Goal: Task Accomplishment & Management: Use online tool/utility

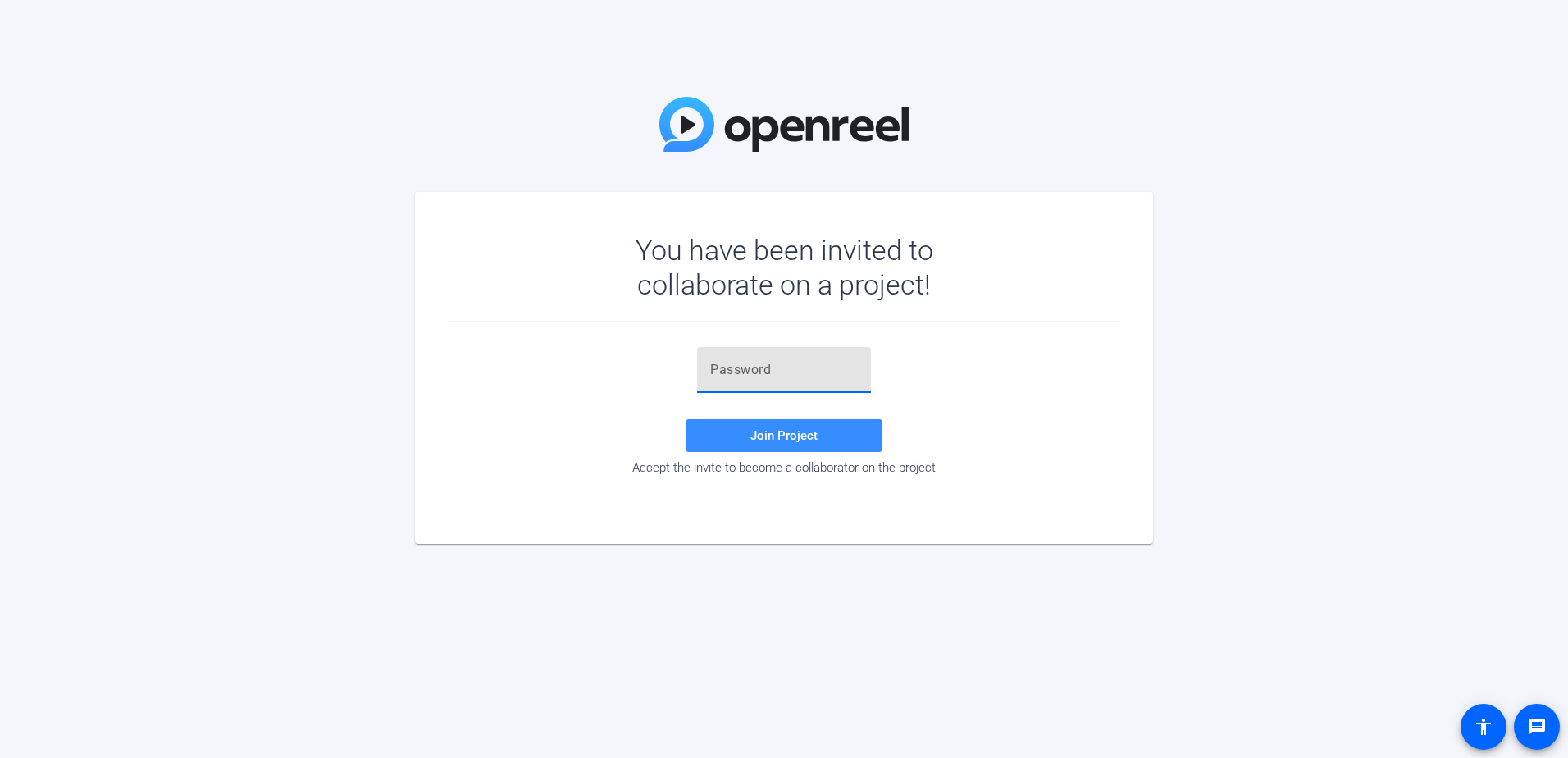
click at [734, 372] on input "text" at bounding box center [784, 370] width 148 height 19
type input "bA=XyY"
click at [786, 453] on div "bA=XyY Join Project Accept the invite to become a collaborator on the project" at bounding box center [784, 410] width 672 height 128
drag, startPoint x: 786, startPoint y: 453, endPoint x: 784, endPoint y: 437, distance: 16.1
click at [784, 437] on span "Join Project" at bounding box center [783, 435] width 67 height 15
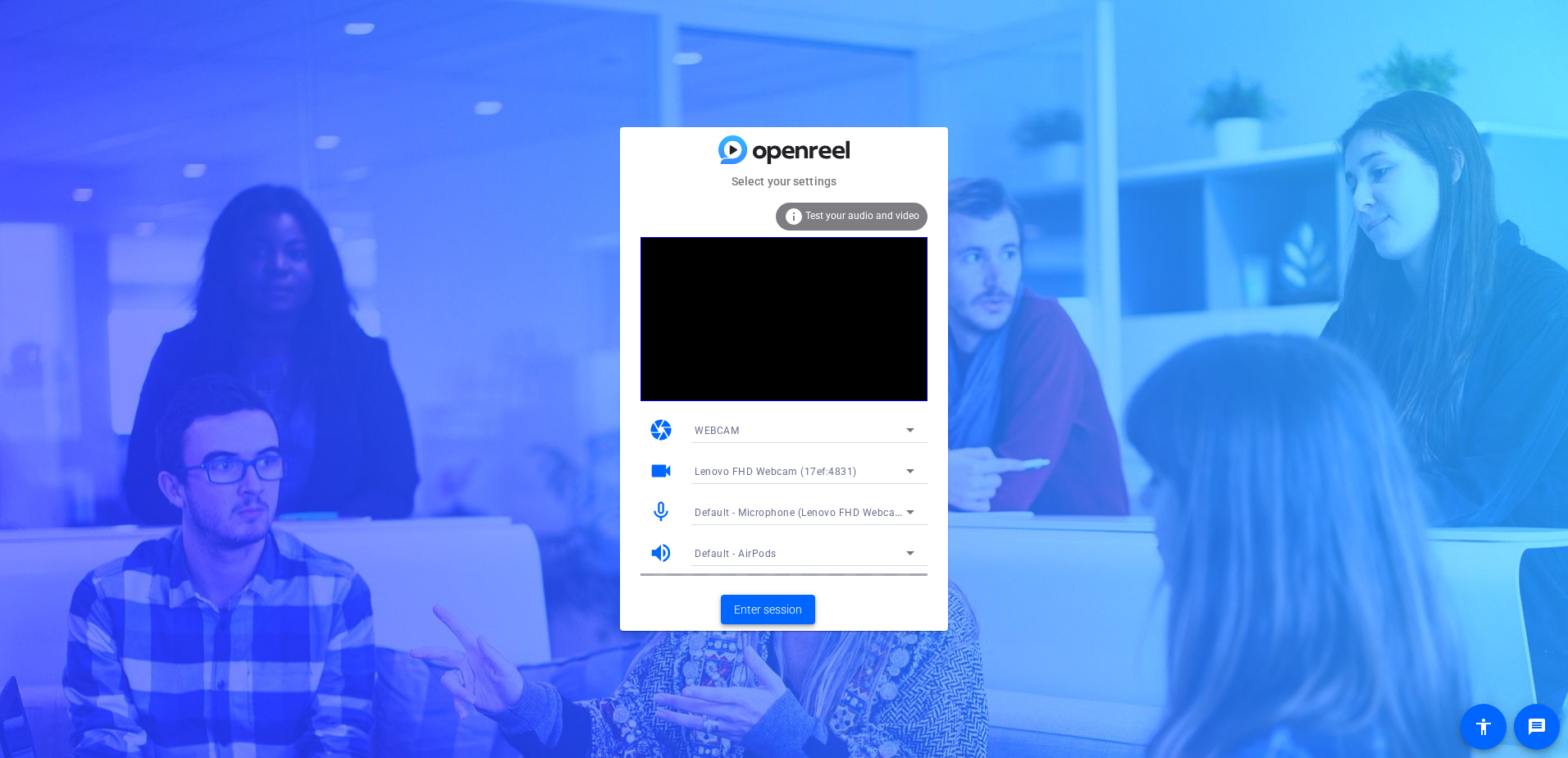
drag, startPoint x: 786, startPoint y: 606, endPoint x: 904, endPoint y: 473, distance: 177.8
click at [1078, 568] on div "Select your settings info Test your audio and video camera WEBCAM videocam Leno…" at bounding box center [784, 379] width 1568 height 758
click at [885, 514] on span "Default - Microphone (Lenovo FHD Webcam Audio) (17ef:4831)" at bounding box center [845, 512] width 303 height 13
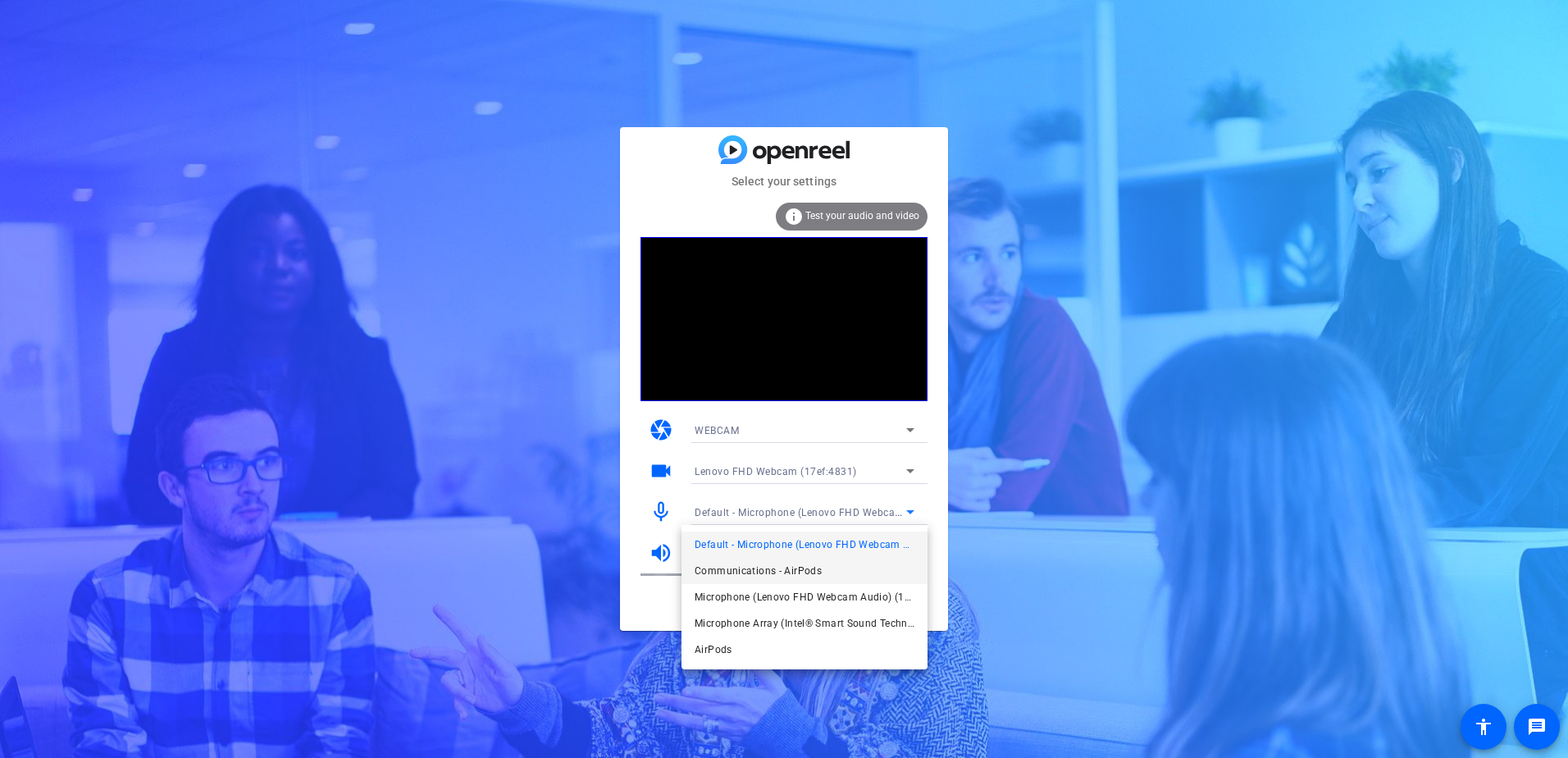
click at [772, 565] on span "Communications - AirPods" at bounding box center [758, 571] width 127 height 19
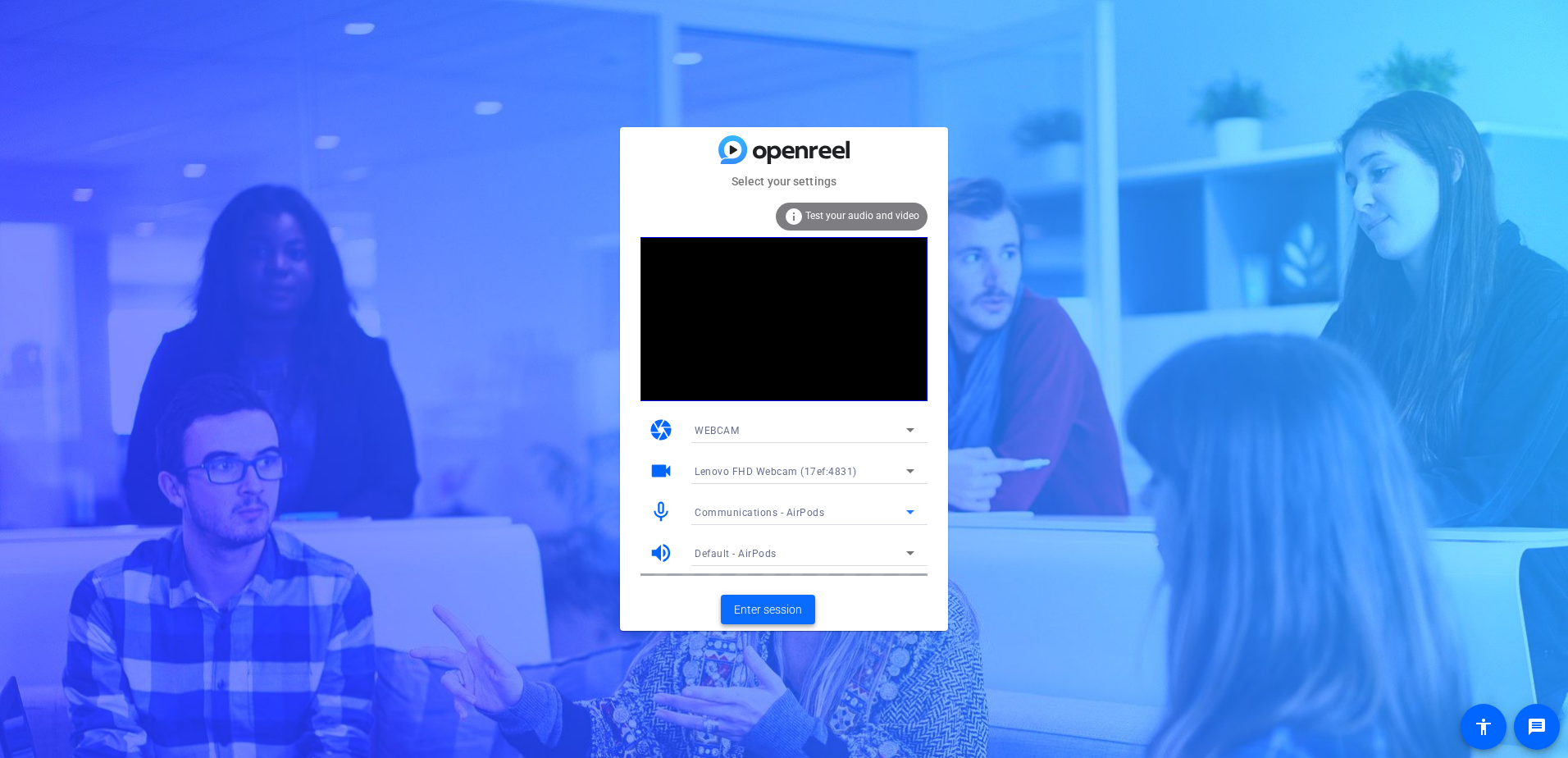
click at [789, 609] on span "Enter session" at bounding box center [767, 610] width 68 height 18
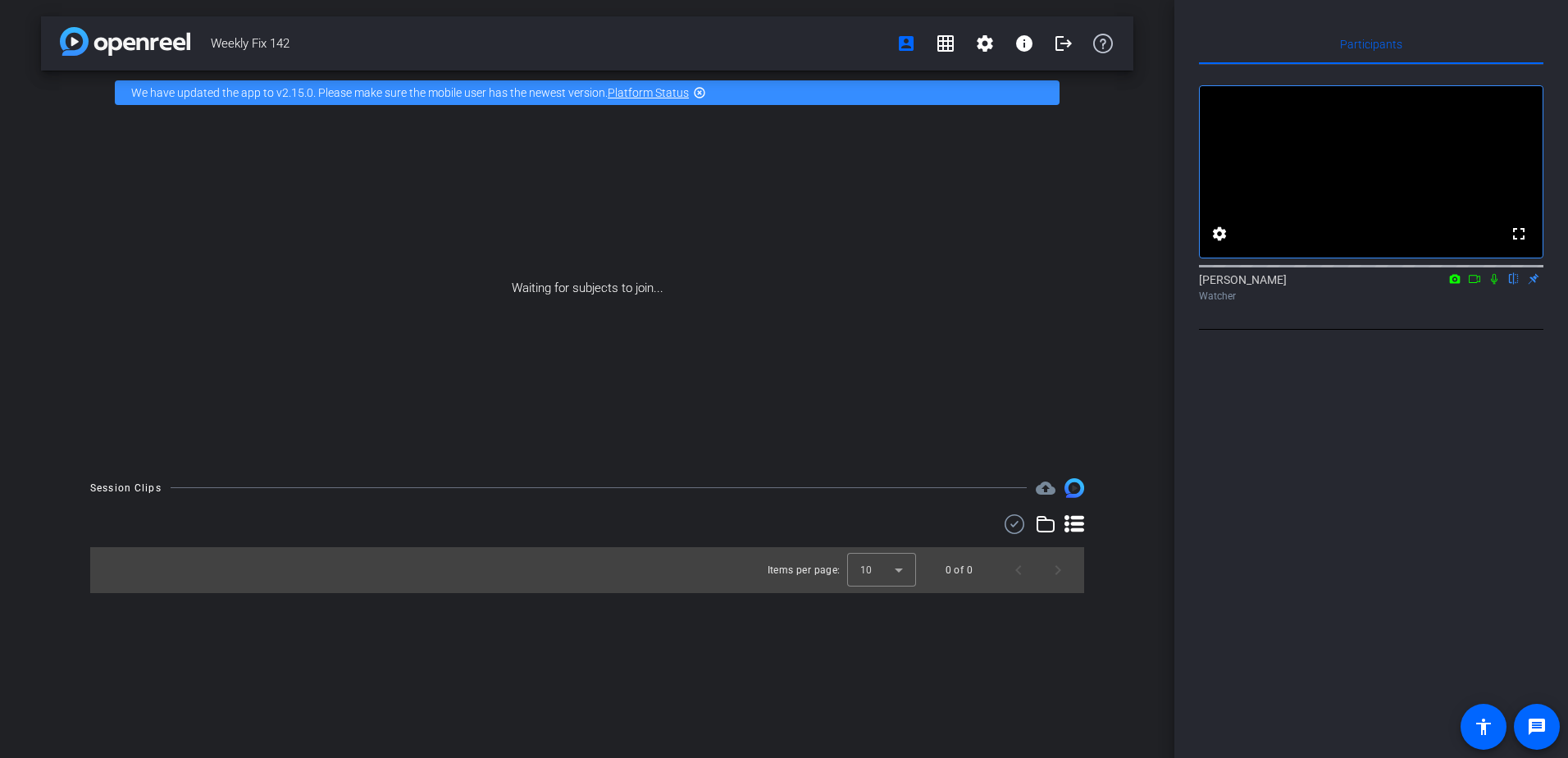
click at [1491, 284] on icon at bounding box center [1493, 279] width 13 height 12
click at [1474, 284] on icon at bounding box center [1474, 279] width 13 height 12
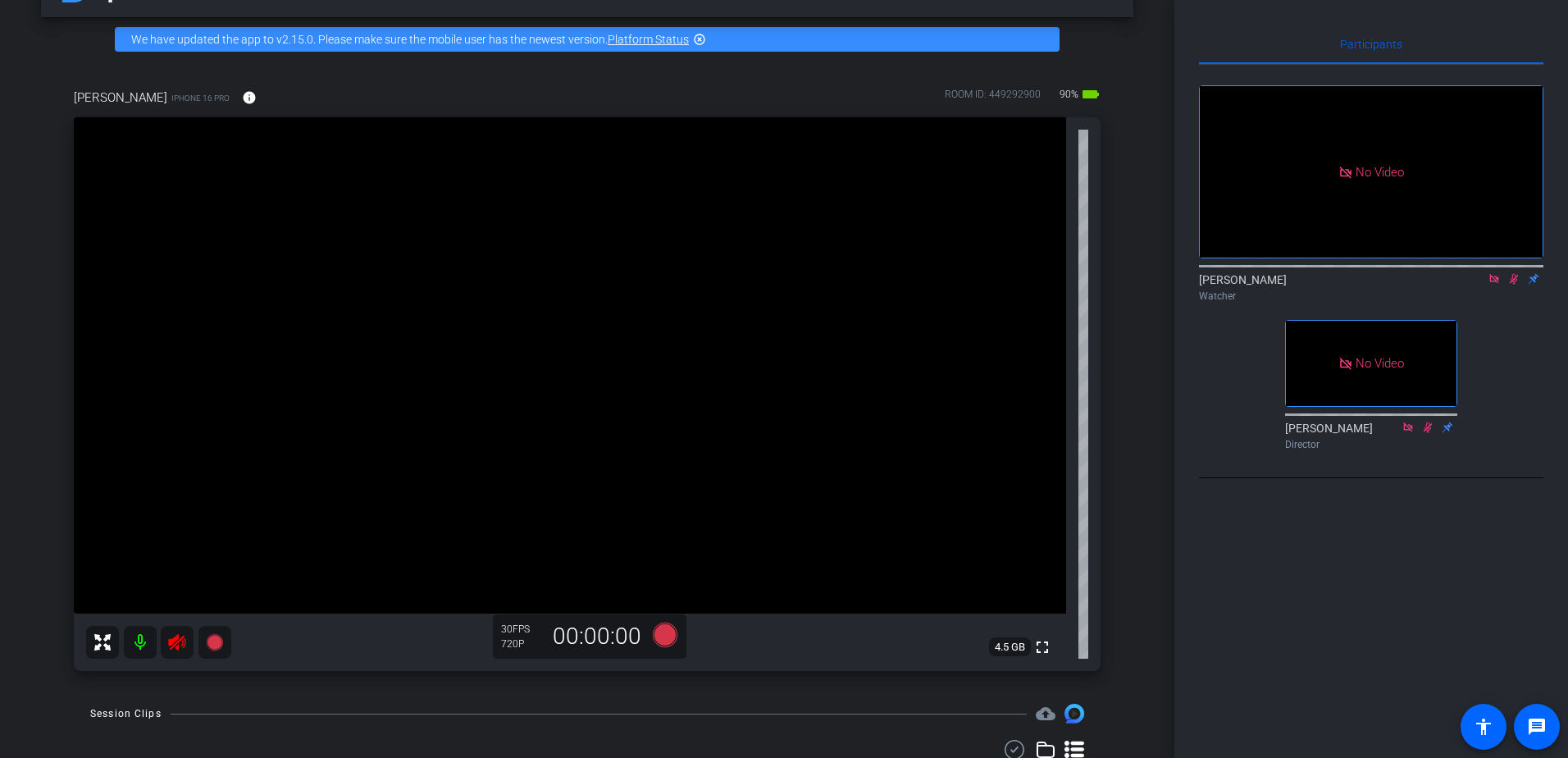
scroll to position [82, 0]
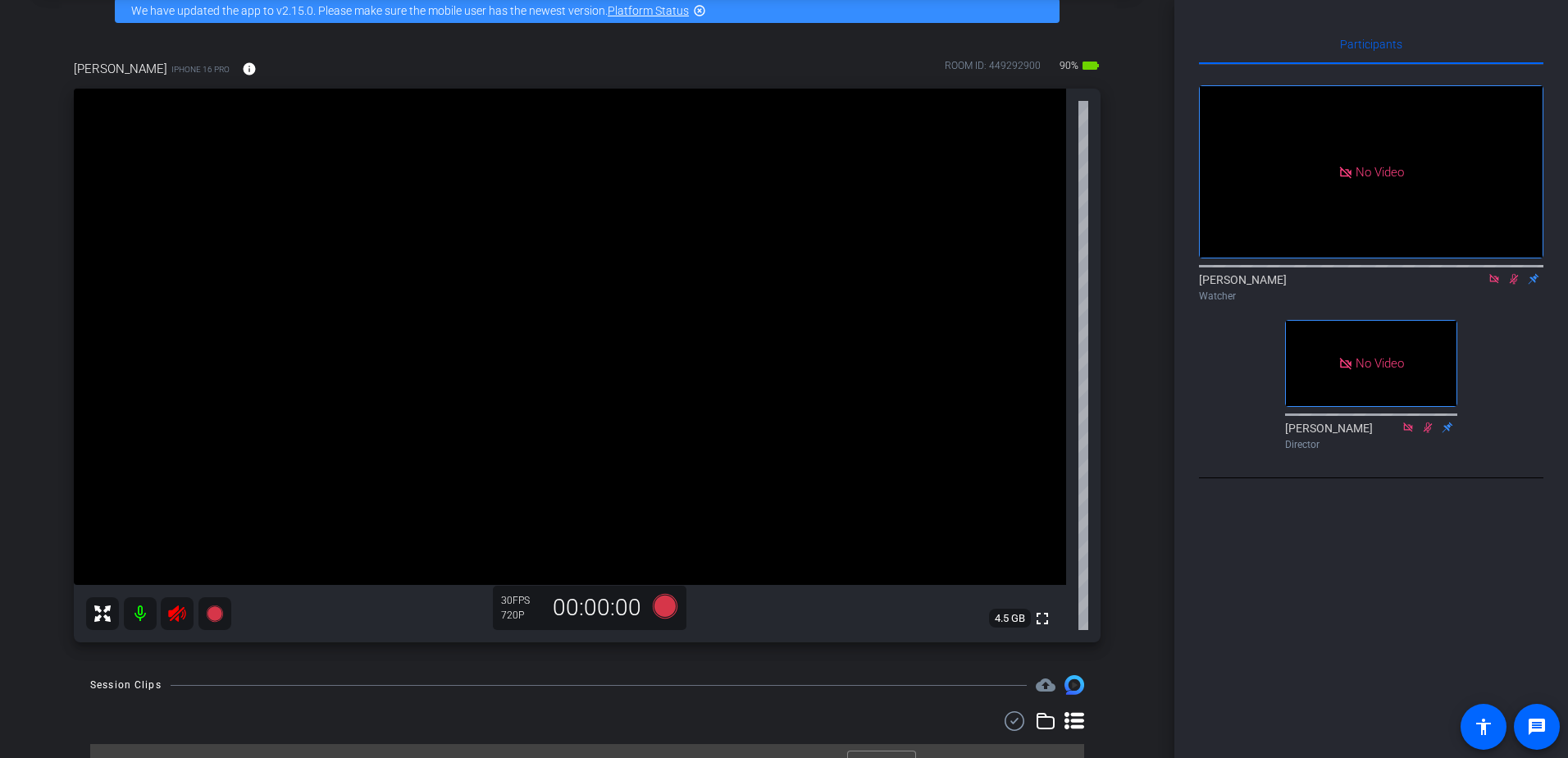
click at [1496, 284] on icon at bounding box center [1493, 279] width 13 height 12
click at [1494, 284] on icon at bounding box center [1494, 279] width 9 height 11
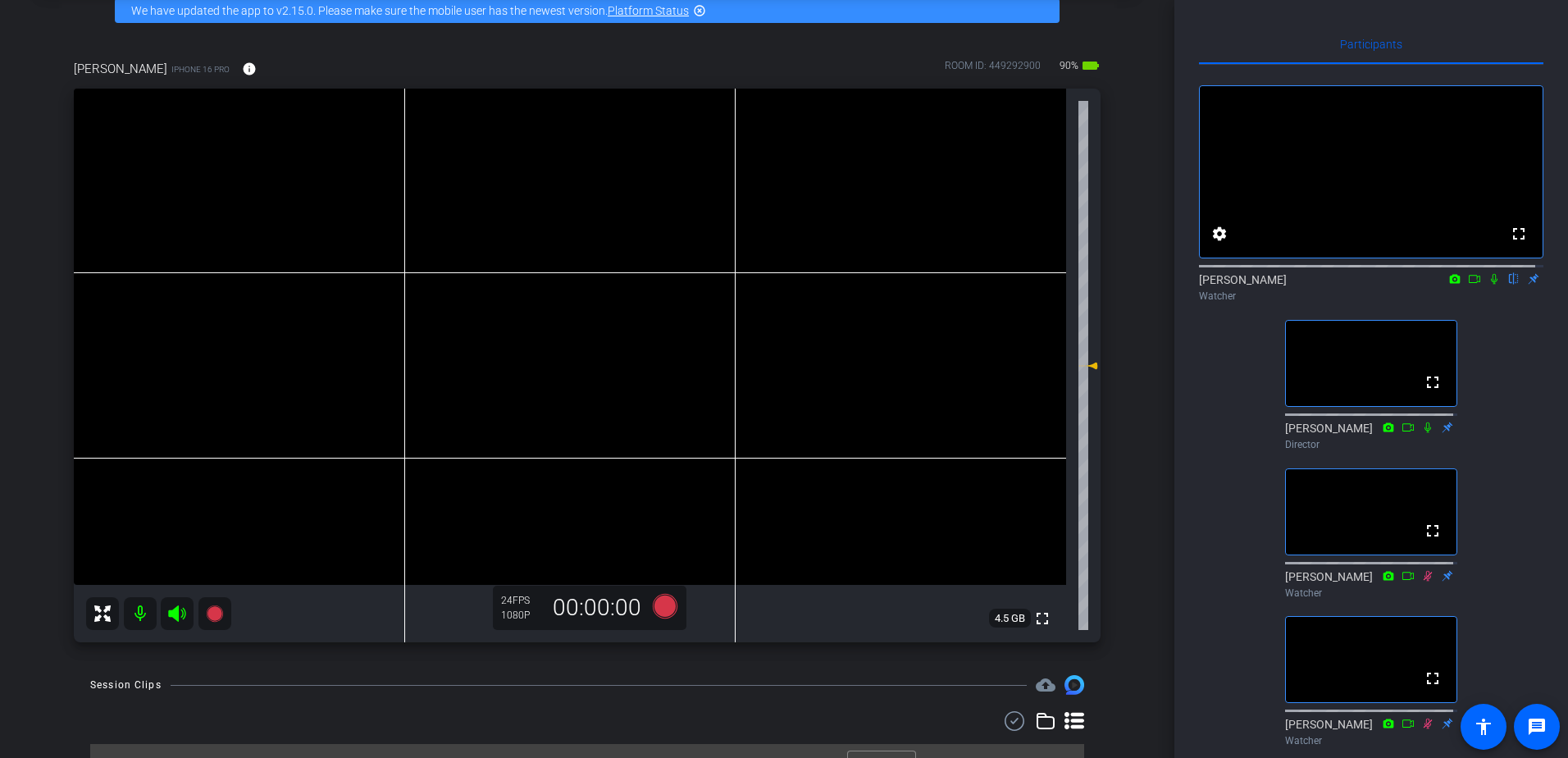
click at [1487, 284] on icon at bounding box center [1493, 279] width 13 height 12
click at [1490, 284] on icon at bounding box center [1493, 279] width 7 height 11
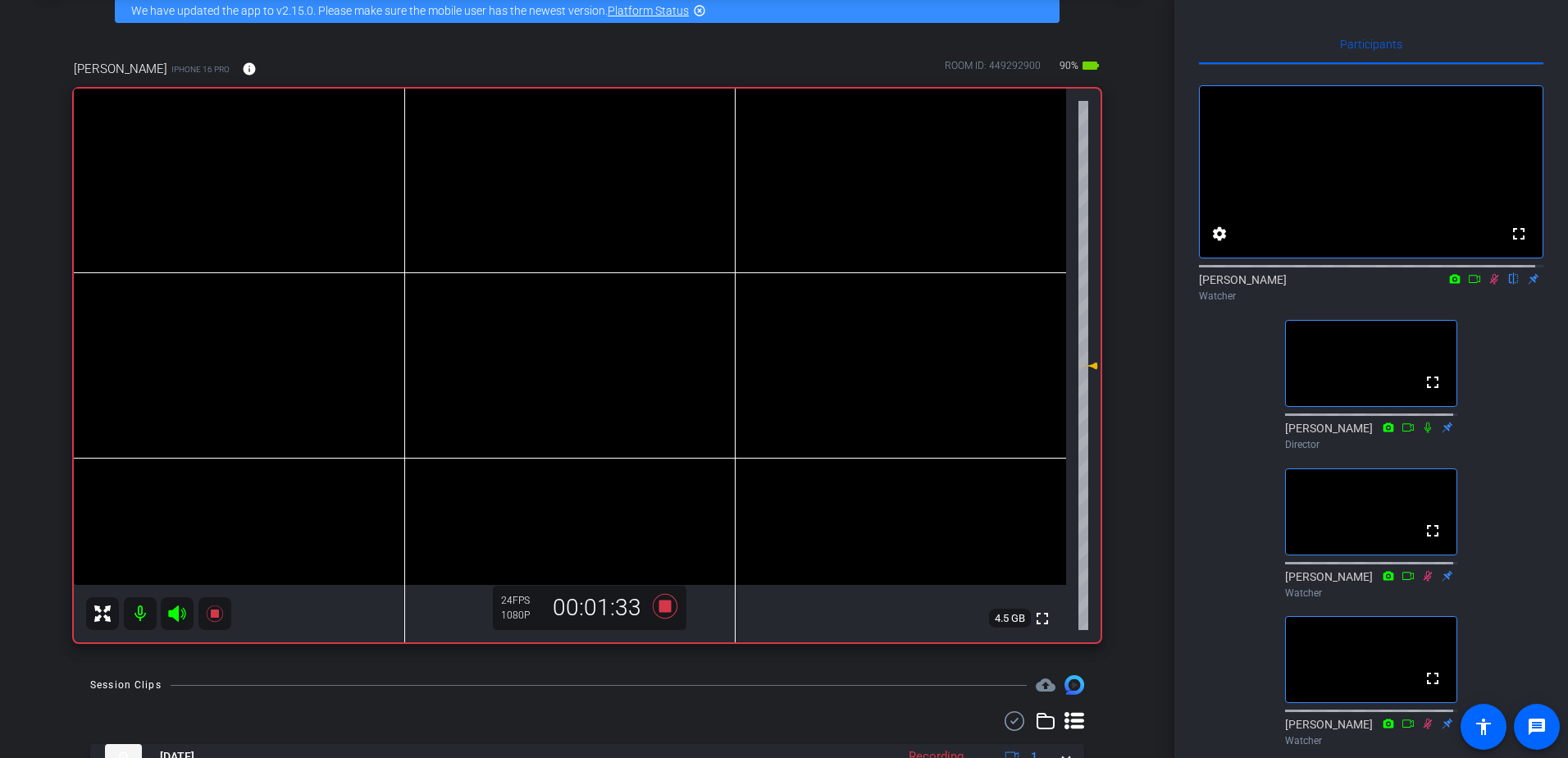
click at [1490, 284] on icon at bounding box center [1493, 279] width 13 height 12
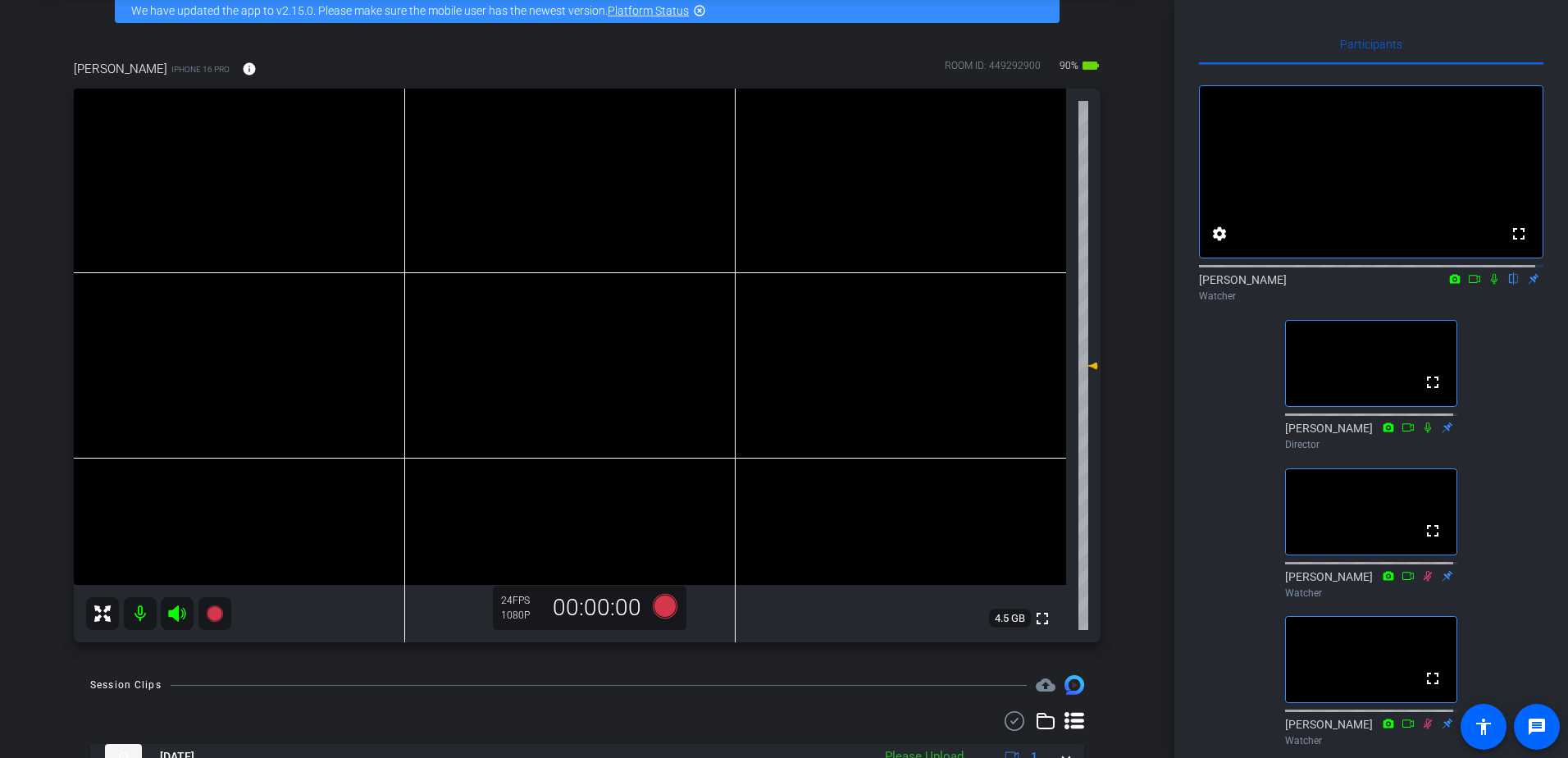
click at [1487, 284] on icon at bounding box center [1493, 279] width 13 height 12
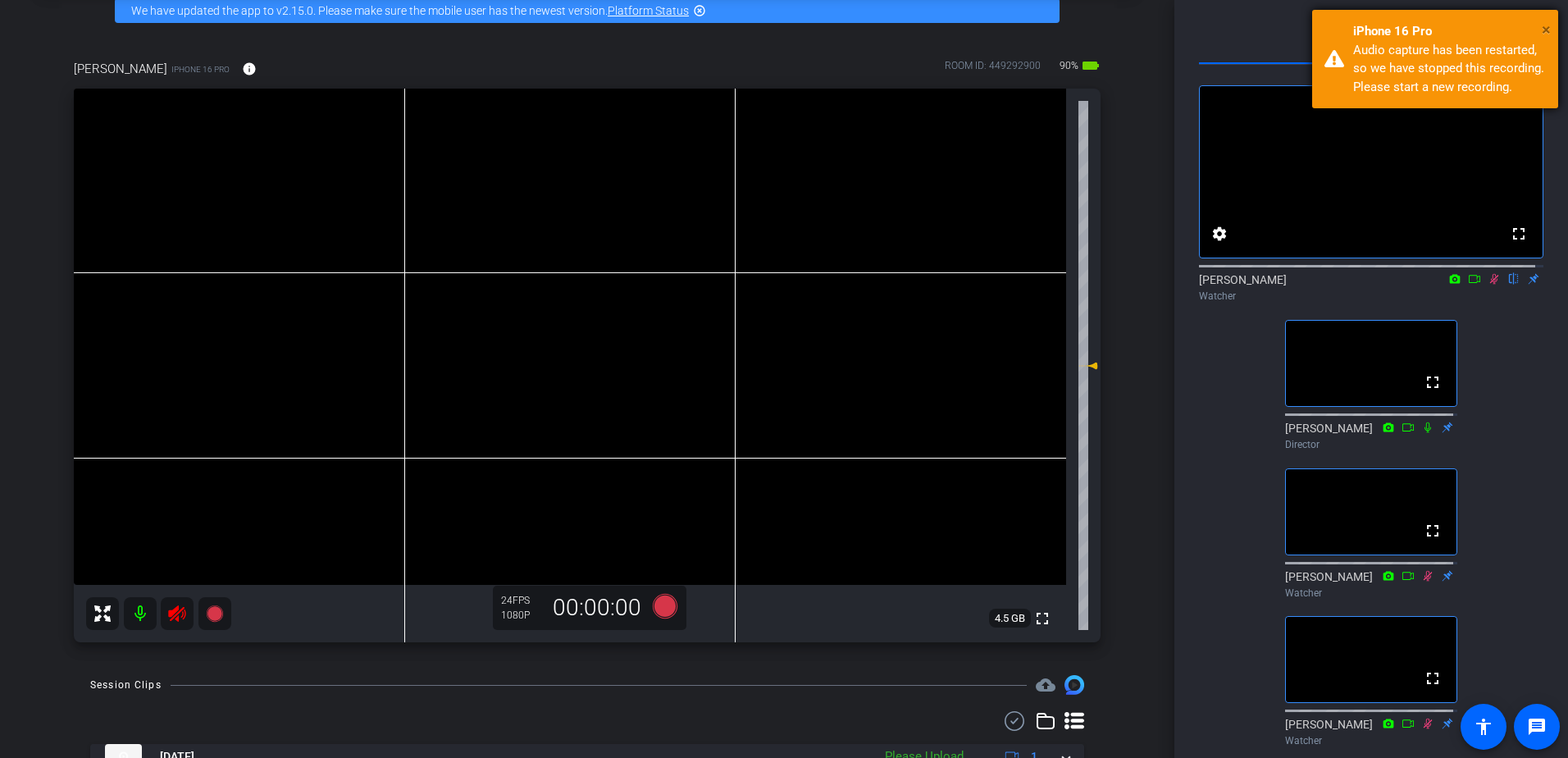
click at [1543, 32] on span "×" at bounding box center [1546, 29] width 9 height 19
click at [1521, 67] on div "Audio capture has been restarted, so we have stopped this recording. Please sta…" at bounding box center [1449, 68] width 193 height 56
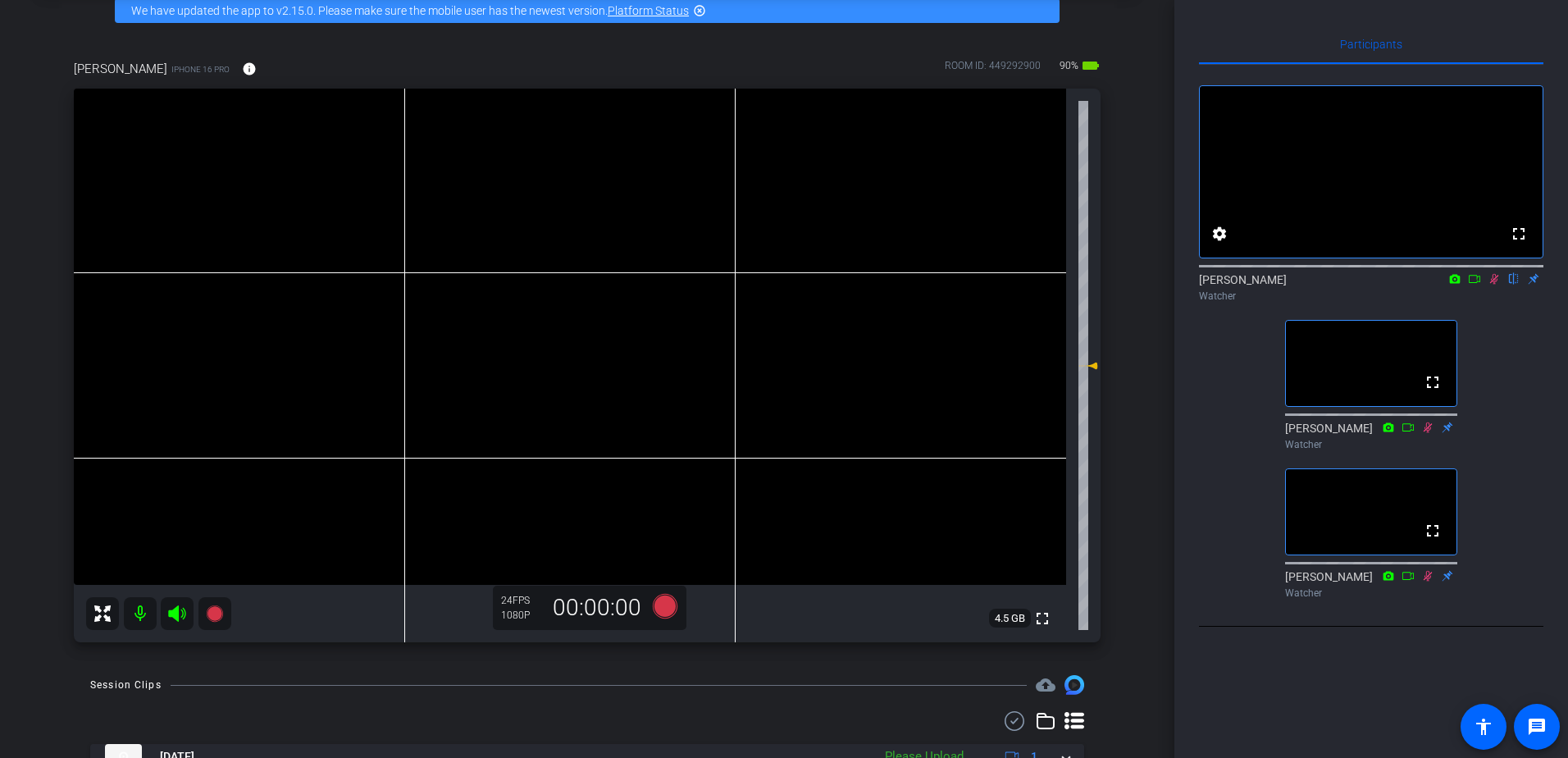
click at [1496, 284] on icon at bounding box center [1493, 279] width 13 height 12
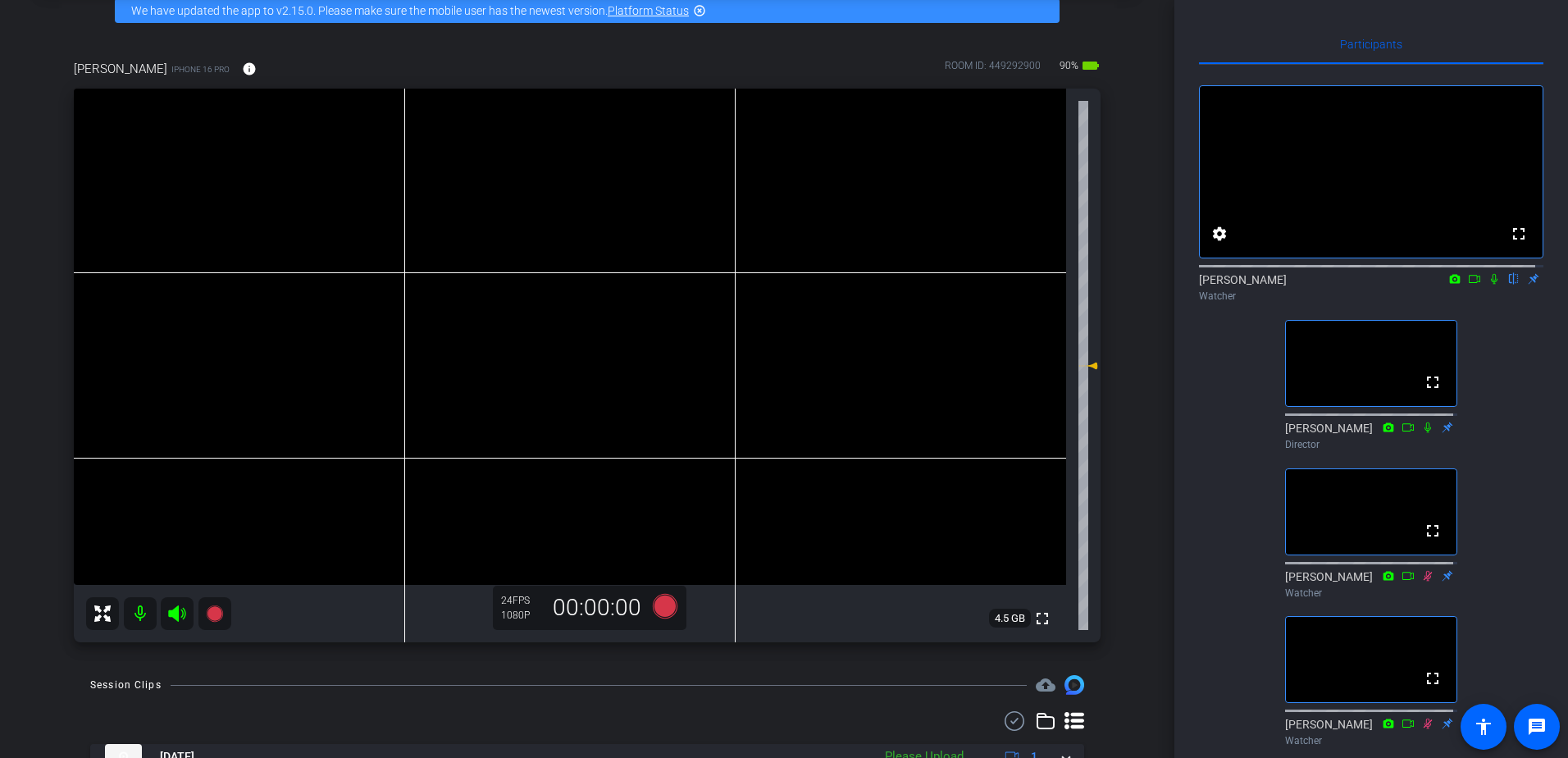
click at [1487, 284] on icon at bounding box center [1493, 279] width 13 height 12
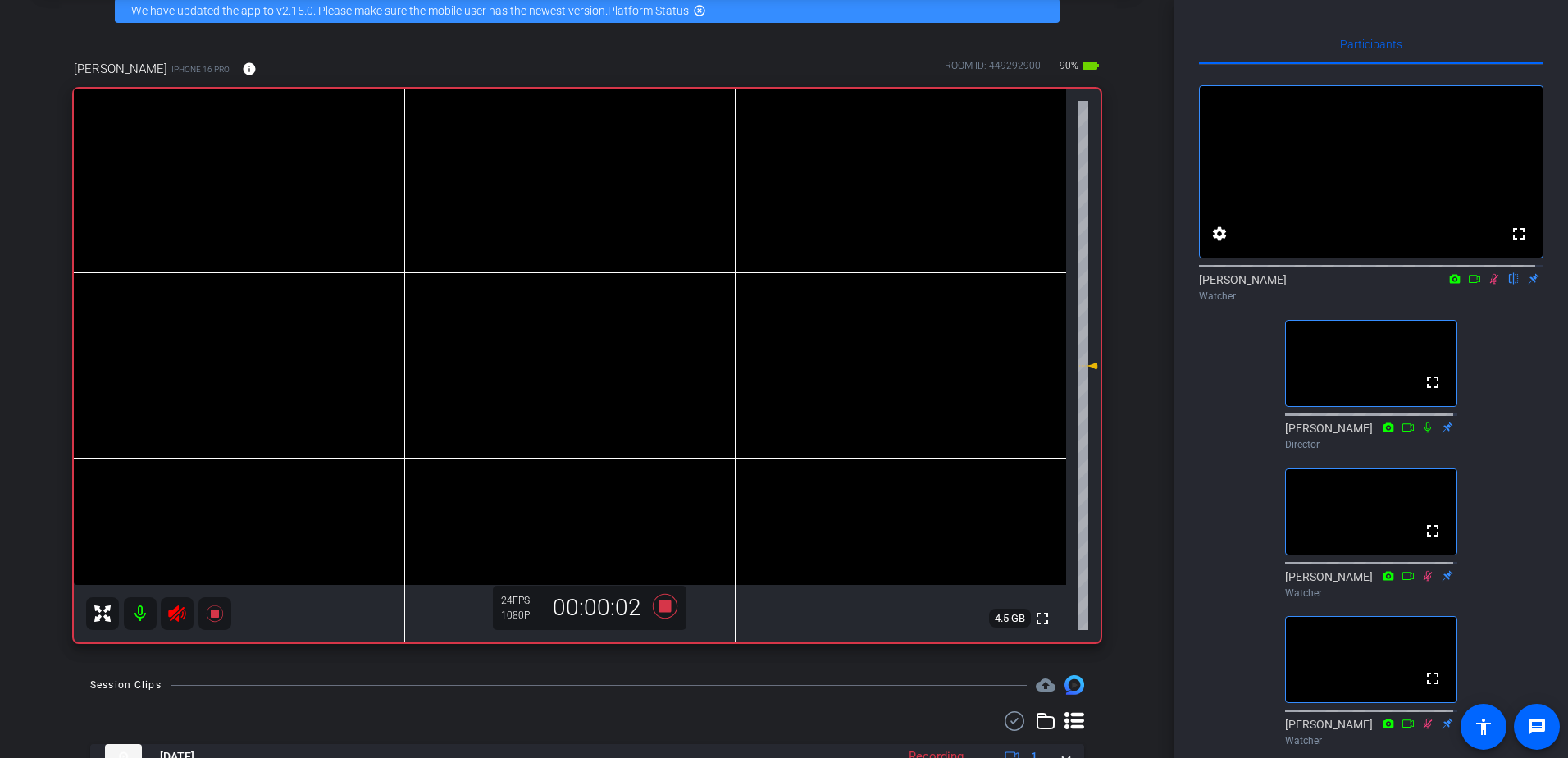
click at [1491, 286] on mat-icon at bounding box center [1494, 279] width 19 height 15
click at [1487, 284] on icon at bounding box center [1493, 279] width 13 height 12
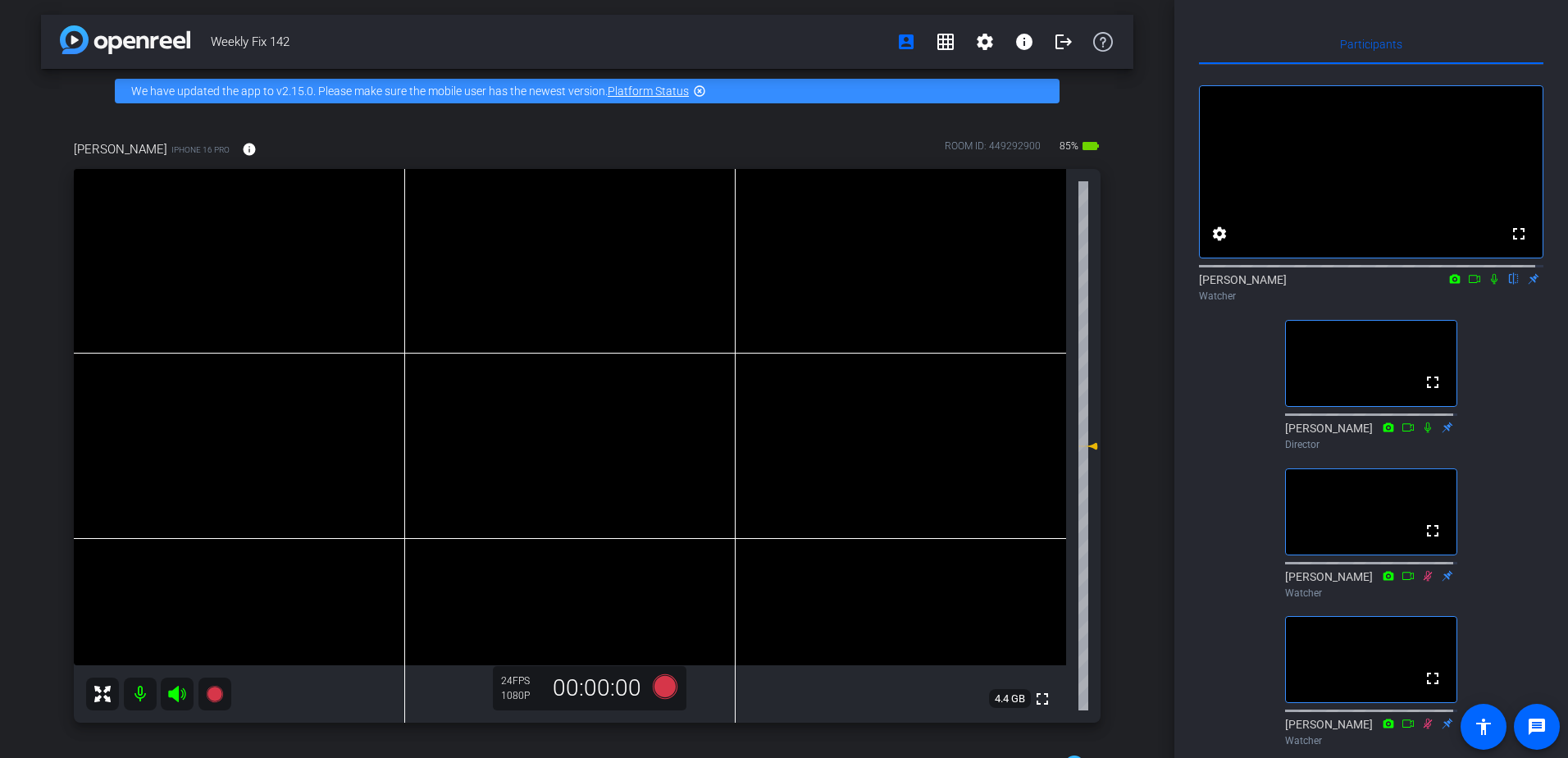
scroll to position [0, 0]
